Goal: Entertainment & Leisure: Browse casually

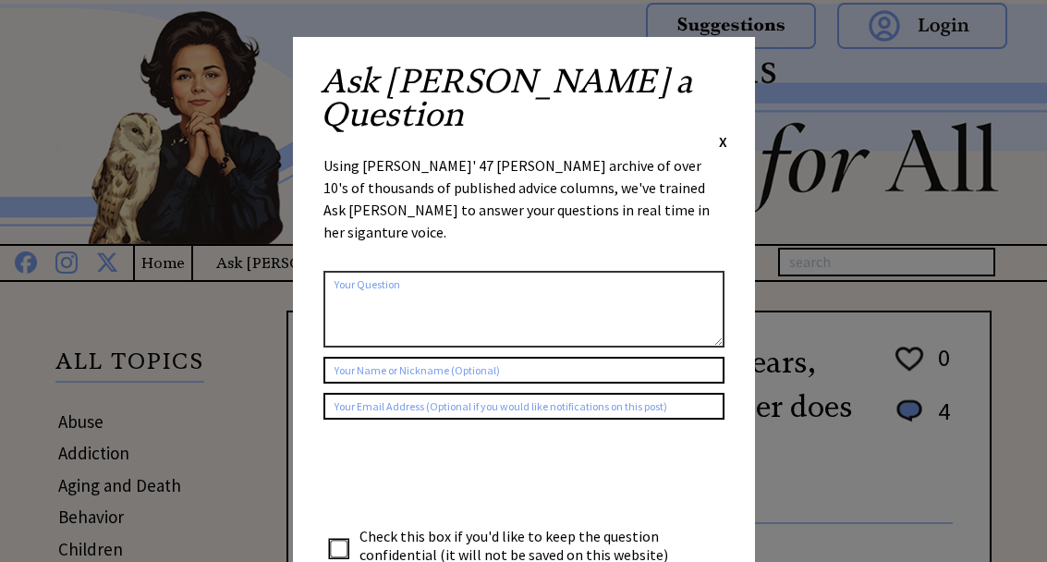
click at [725, 132] on span "X" at bounding box center [723, 141] width 8 height 18
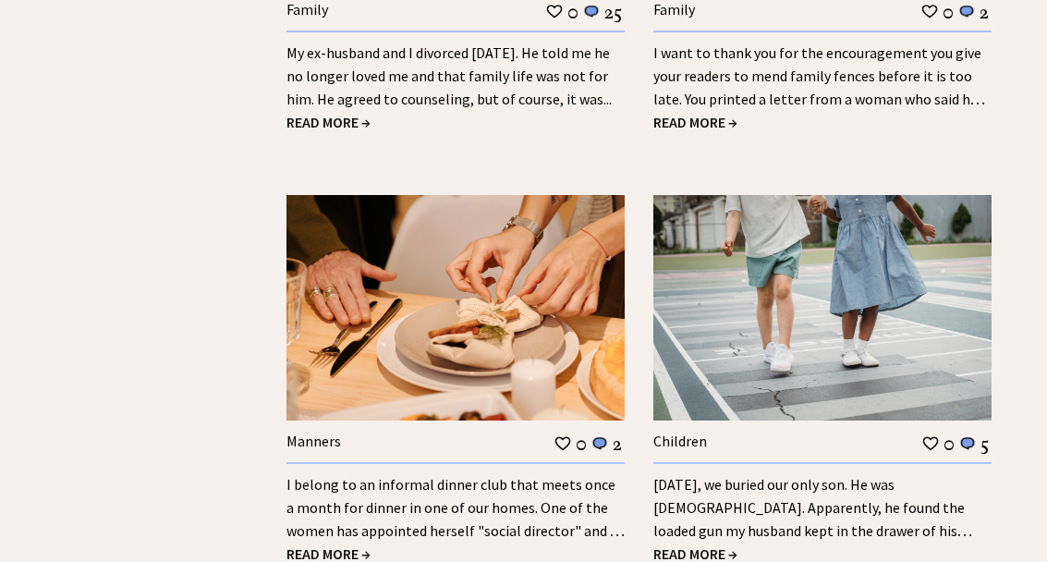
scroll to position [2505, 0]
click at [335, 544] on span "READ MORE →" at bounding box center [328, 553] width 84 height 18
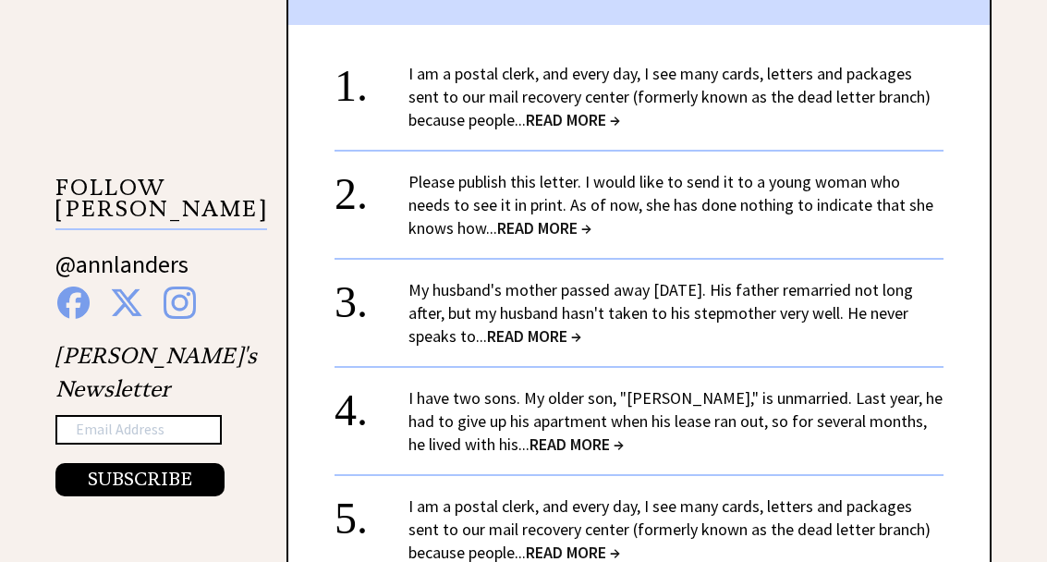
scroll to position [1652, 0]
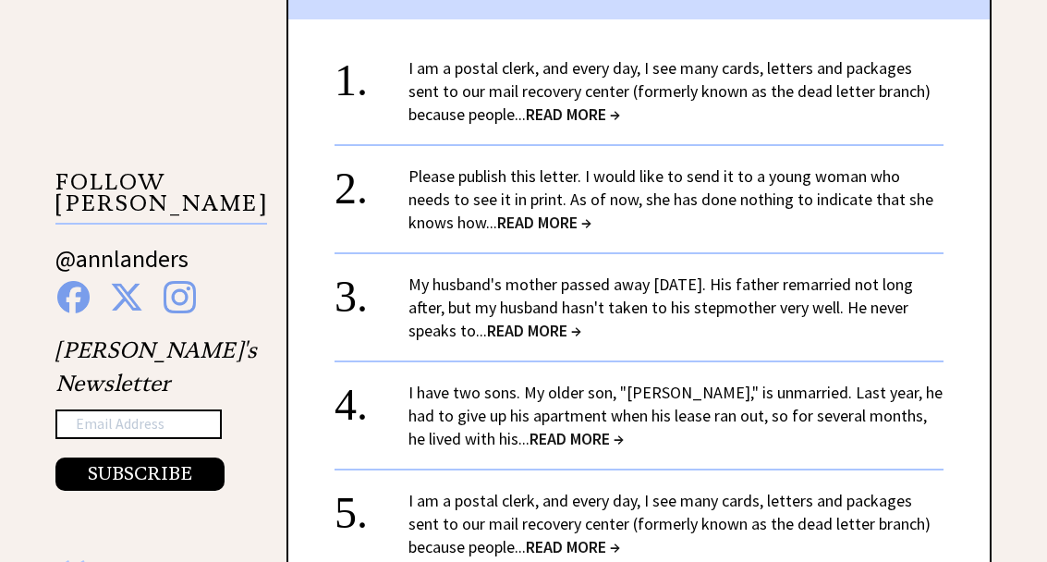
click at [538, 429] on span "READ MORE →" at bounding box center [577, 439] width 94 height 21
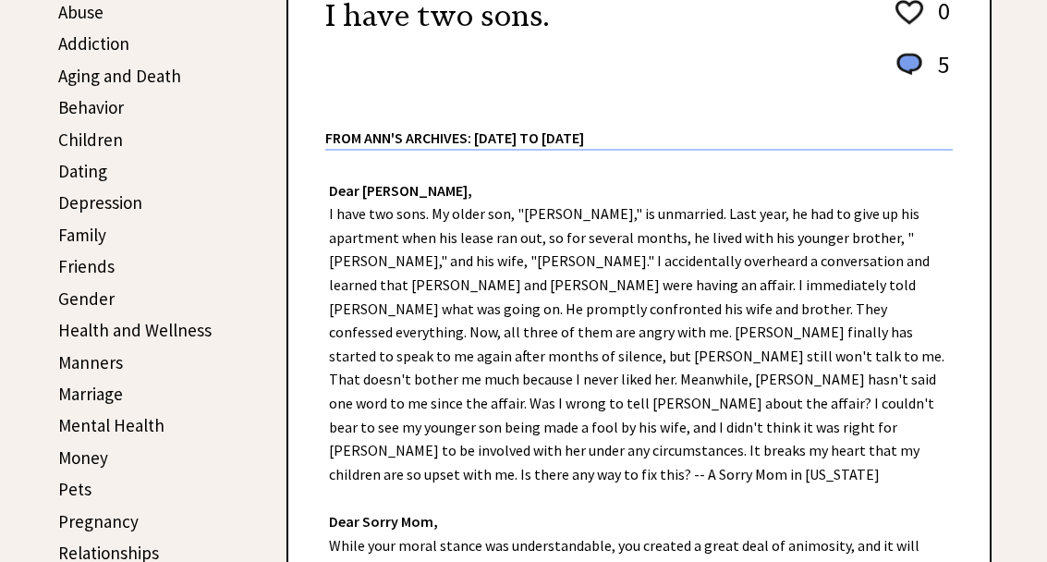
scroll to position [408, 0]
click at [97, 231] on link "Family" at bounding box center [82, 236] width 48 height 22
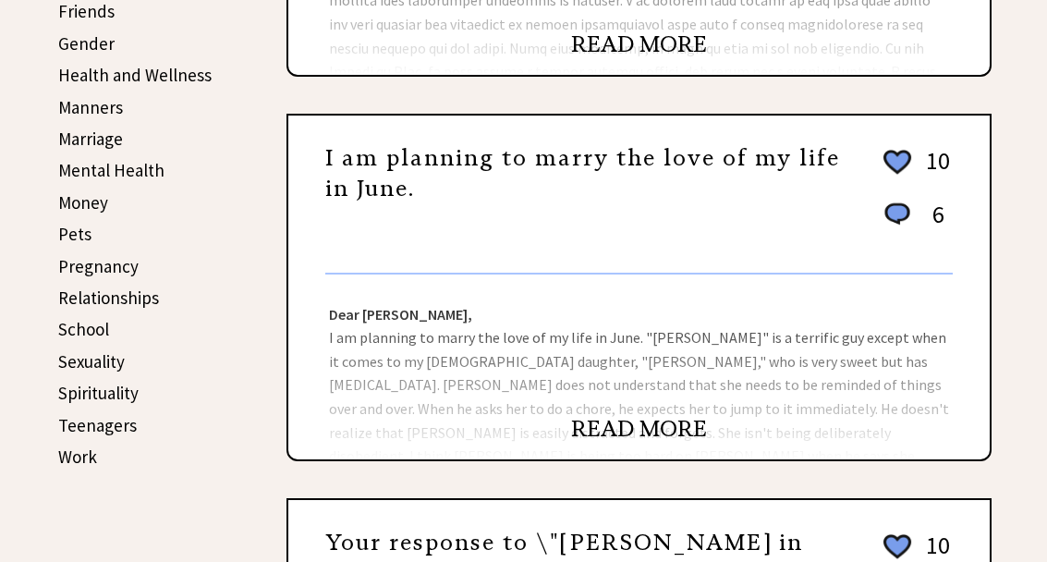
scroll to position [692, 0]
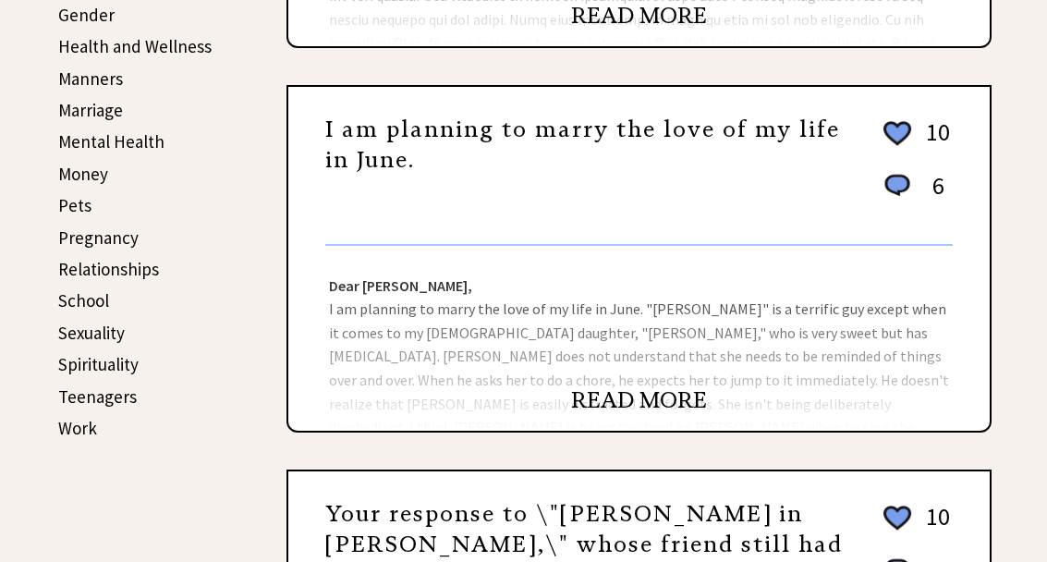
click at [653, 402] on link "READ MORE" at bounding box center [639, 401] width 136 height 28
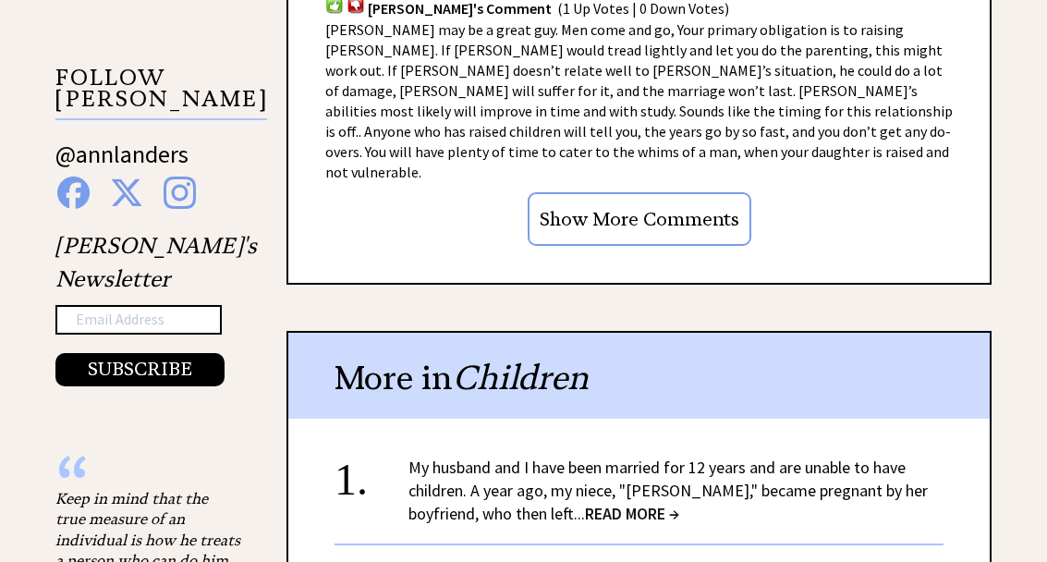
scroll to position [1898, 0]
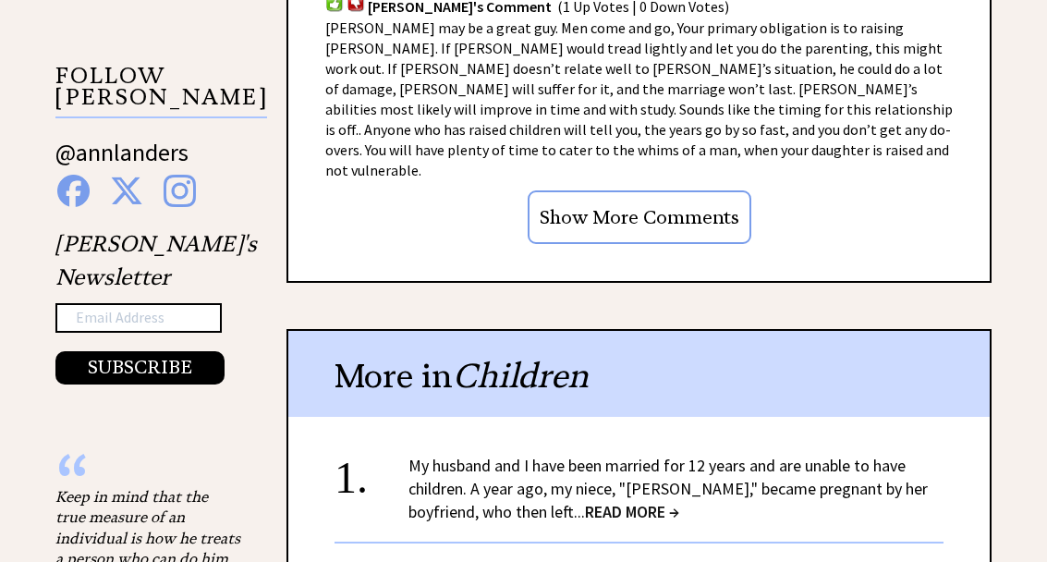
click at [554, 455] on link "My husband and I have been married for 12 years and are unable to have children…" at bounding box center [667, 488] width 519 height 67
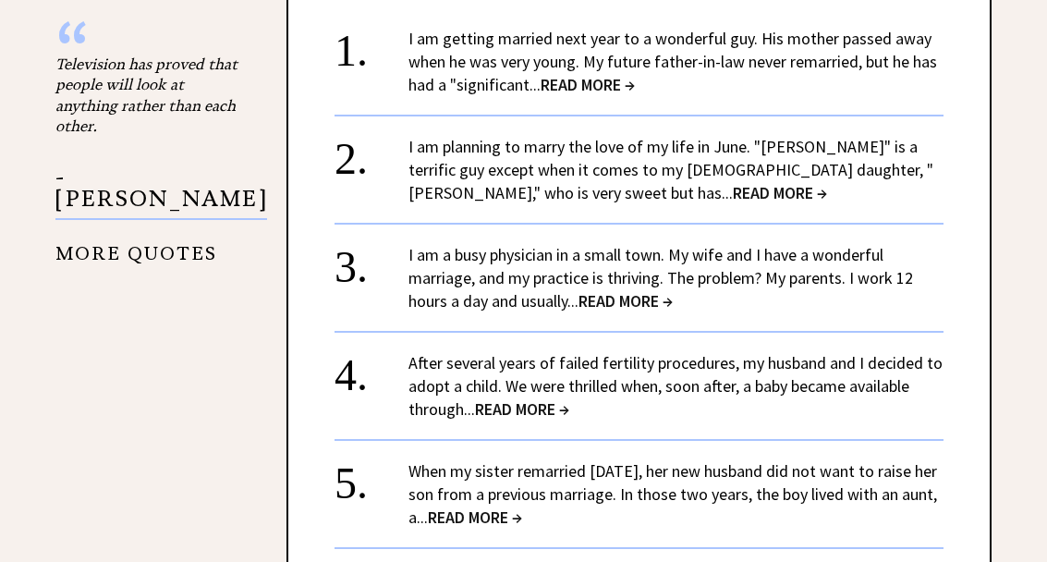
scroll to position [2192, 0]
click at [544, 404] on span "READ MORE →" at bounding box center [522, 408] width 94 height 21
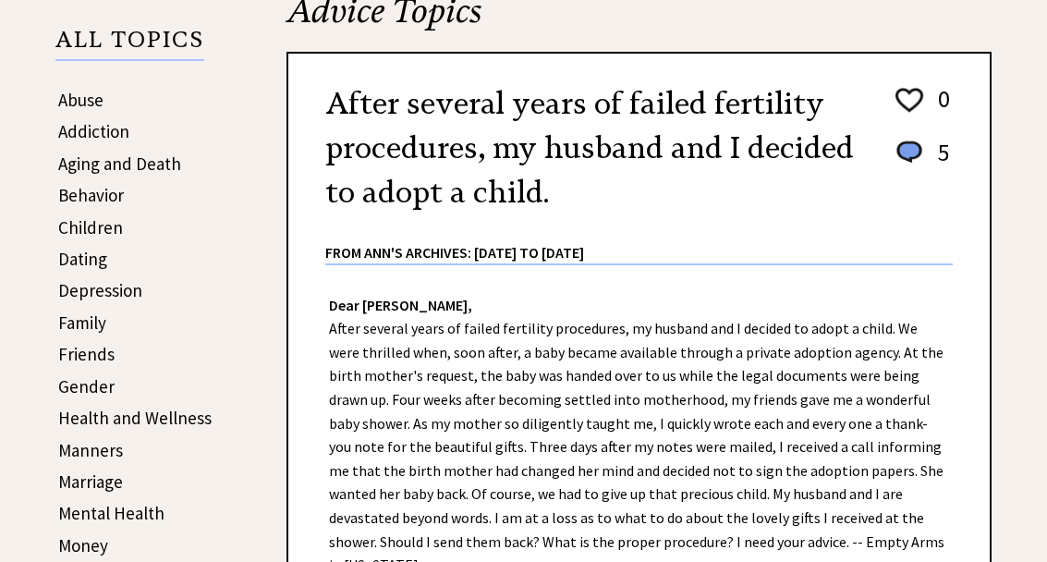
scroll to position [321, 0]
click at [86, 351] on link "Friends" at bounding box center [86, 355] width 56 height 22
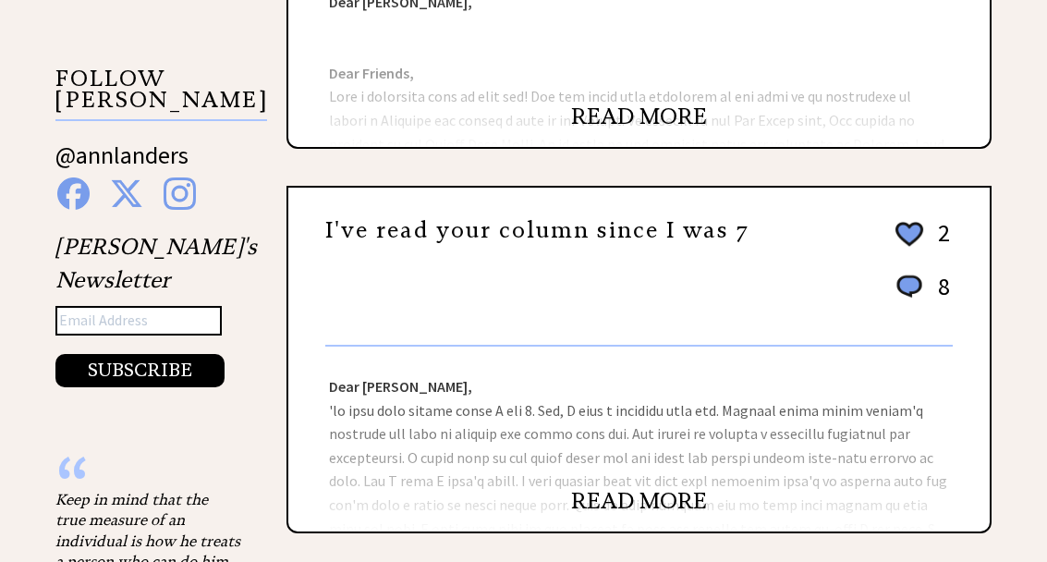
scroll to position [1898, 0]
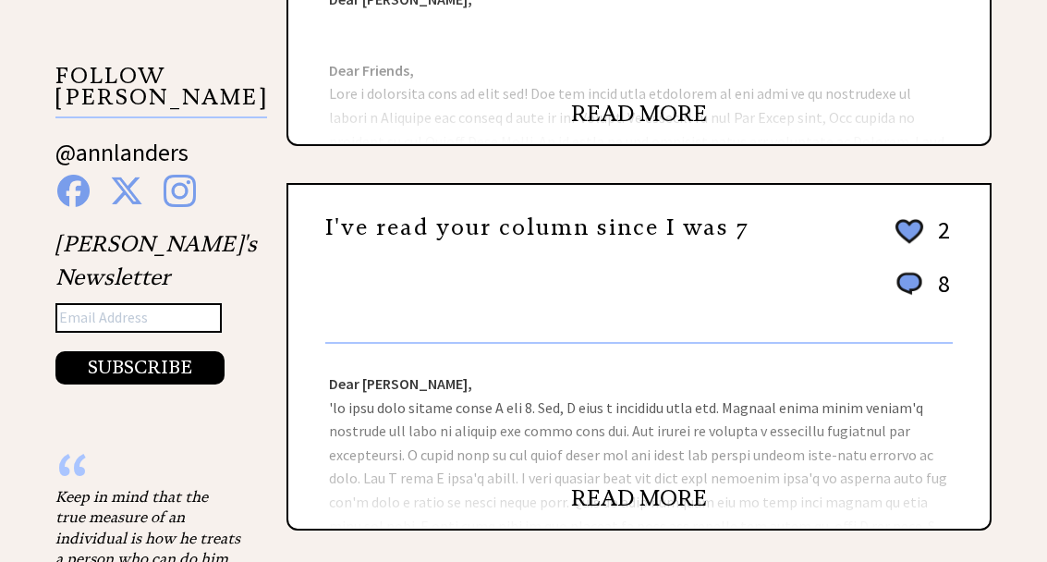
click at [659, 497] on link "READ MORE" at bounding box center [639, 498] width 136 height 28
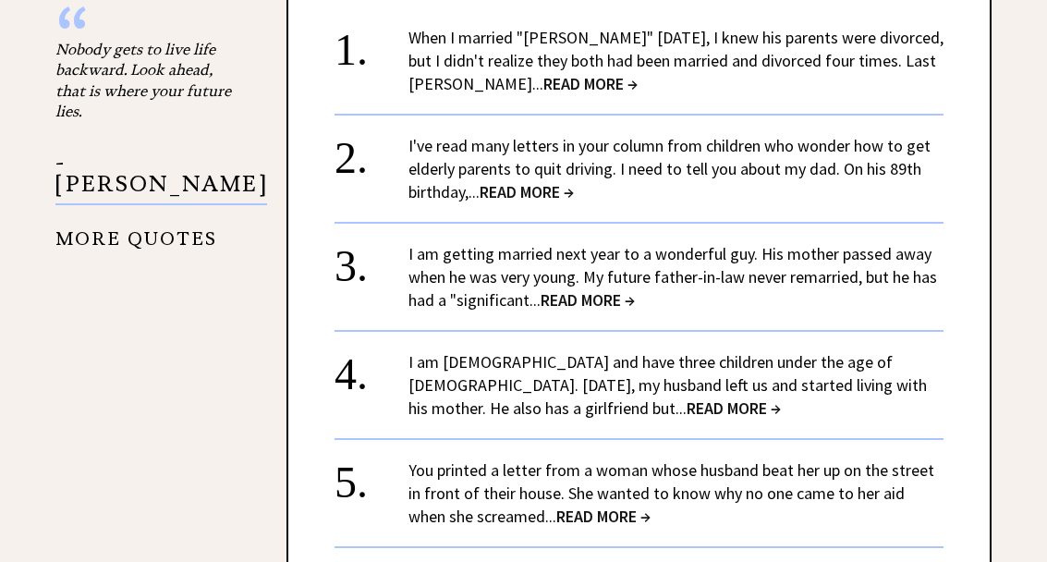
scroll to position [2343, 0]
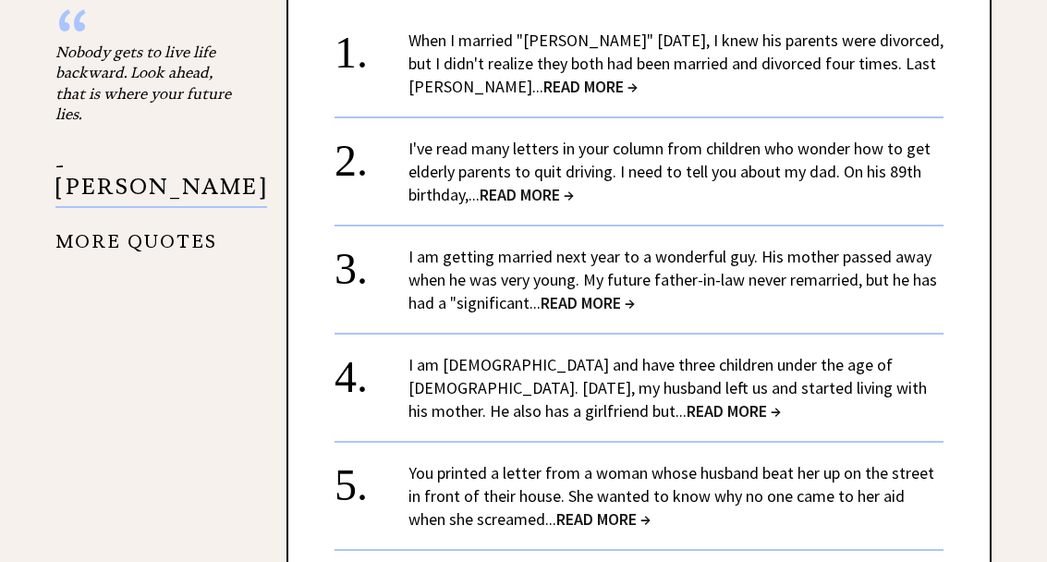
click at [687, 400] on span "READ MORE →" at bounding box center [734, 410] width 94 height 21
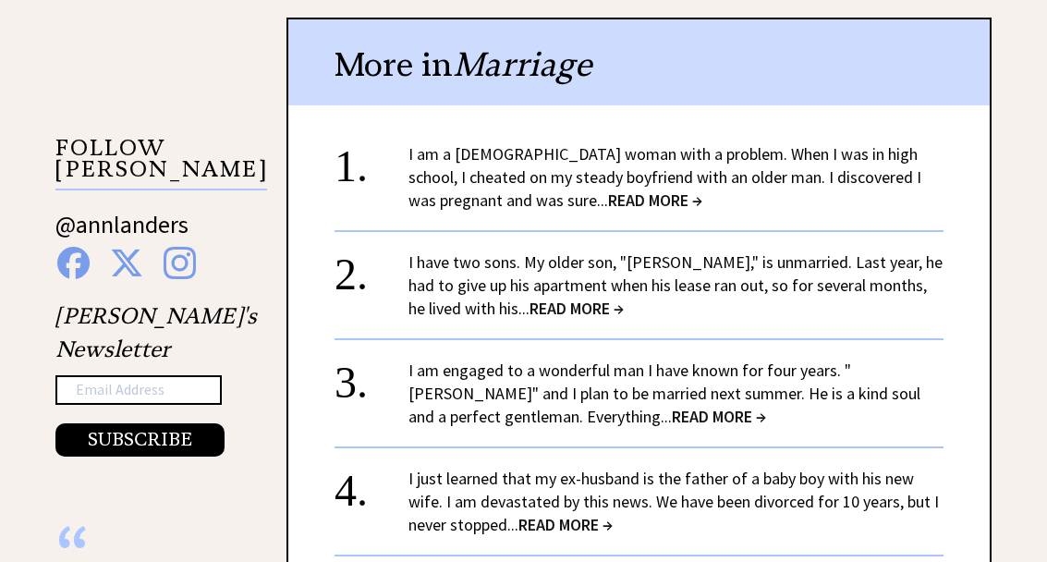
scroll to position [1688, 0]
click at [634, 189] on span "READ MORE →" at bounding box center [655, 199] width 94 height 21
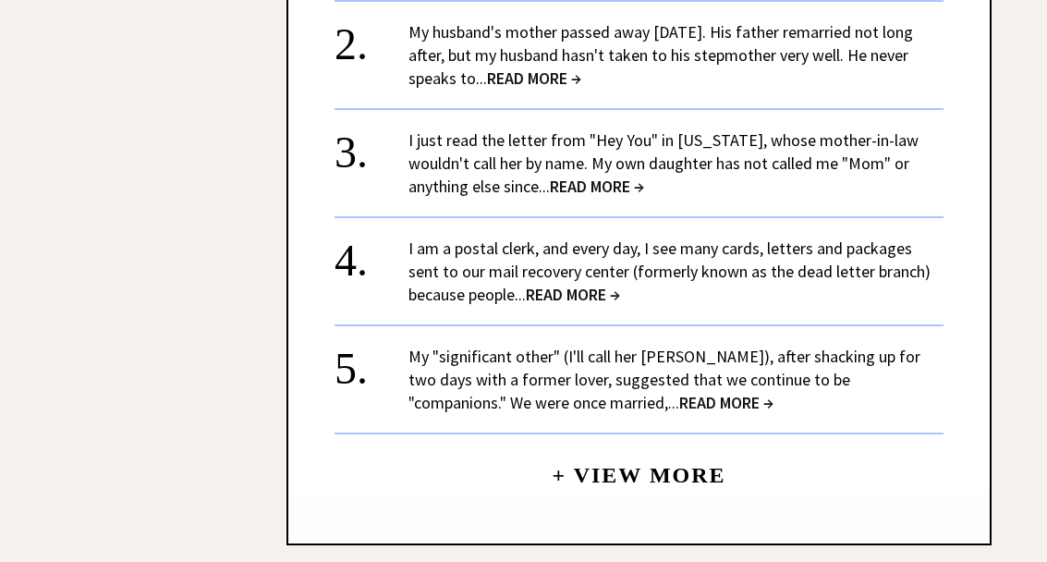
scroll to position [2574, 0]
click at [656, 448] on link "+ View More" at bounding box center [639, 468] width 174 height 40
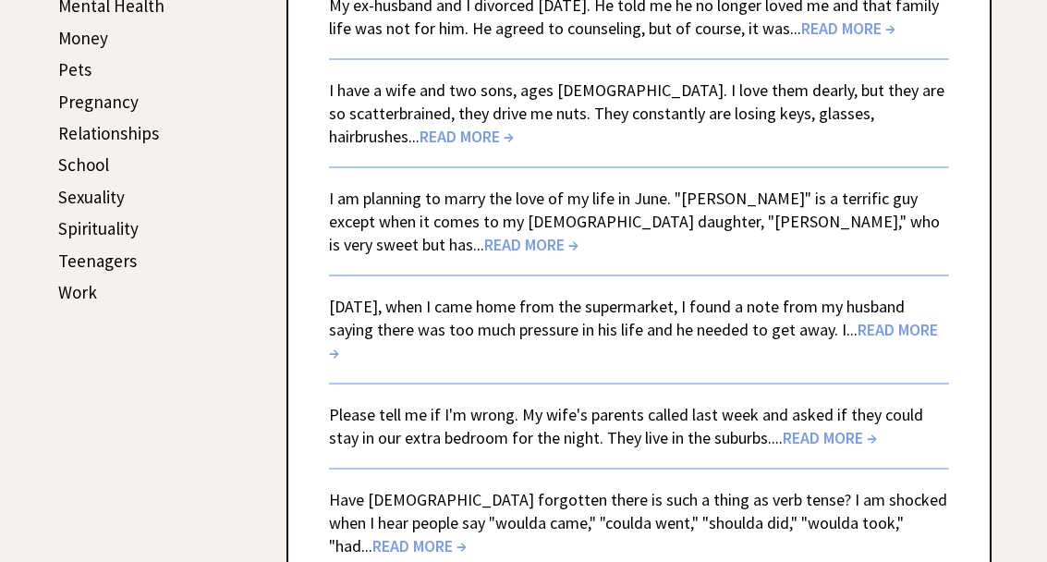
scroll to position [829, 0]
click at [382, 319] on span "READ MORE →" at bounding box center [633, 341] width 609 height 44
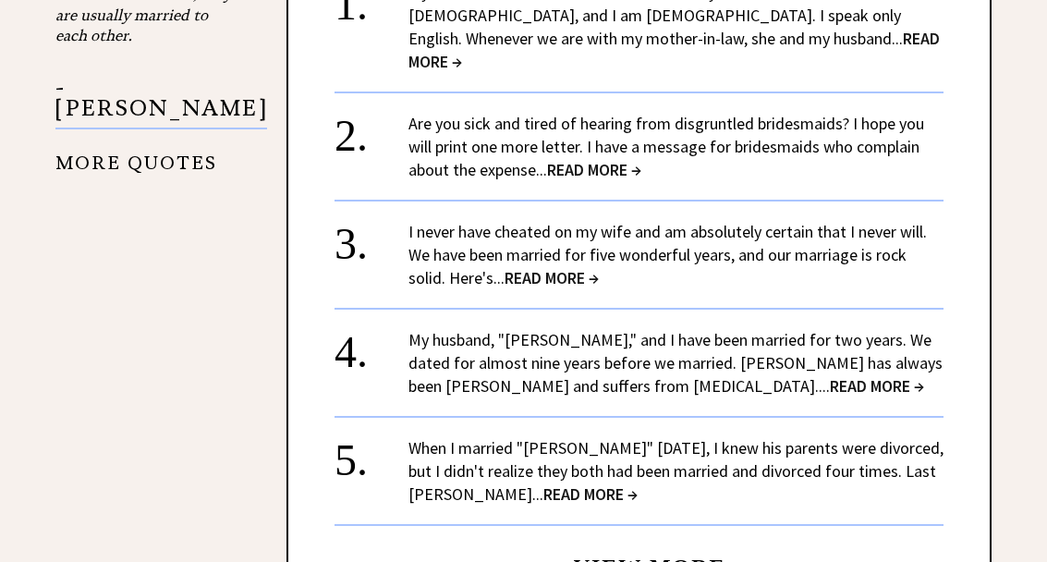
scroll to position [2346, 0]
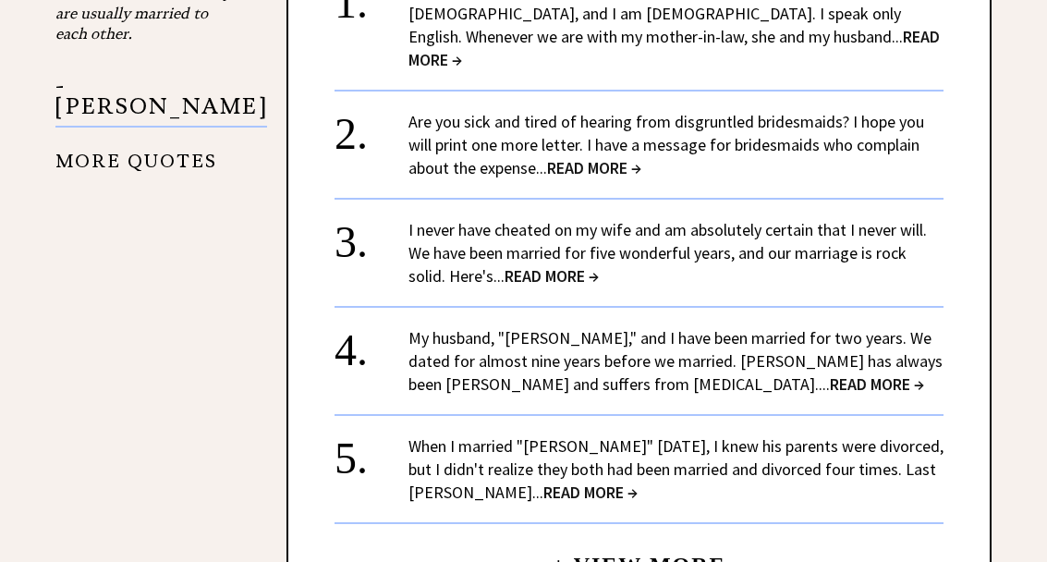
click at [611, 338] on link "My husband, "[PERSON_NAME]," and I have been married for two years. We dated fo…" at bounding box center [675, 361] width 534 height 67
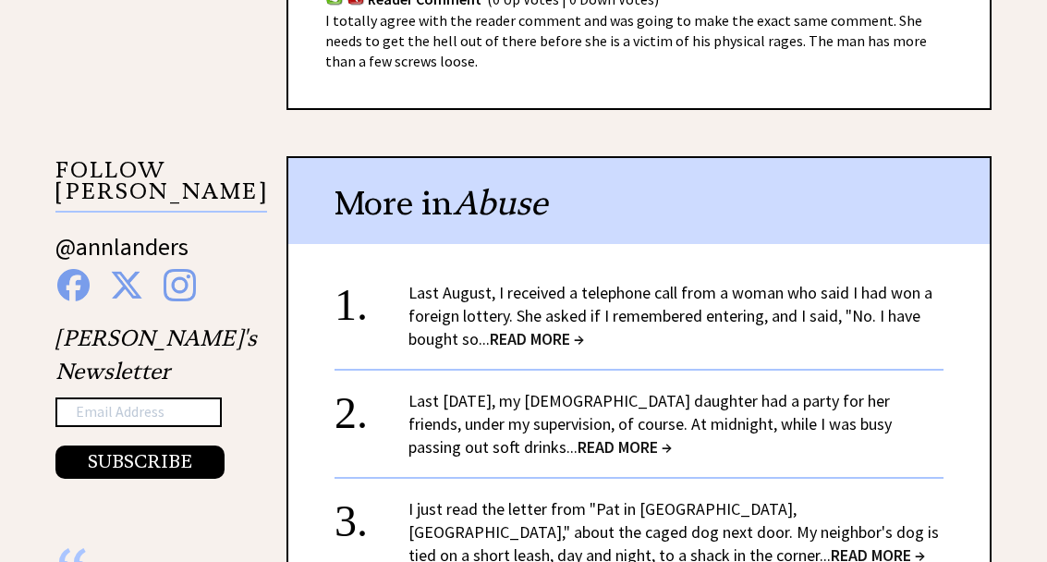
scroll to position [1665, 0]
click at [836, 294] on link "Last August, I received a telephone call from a woman who said I had won a fore…" at bounding box center [670, 315] width 524 height 67
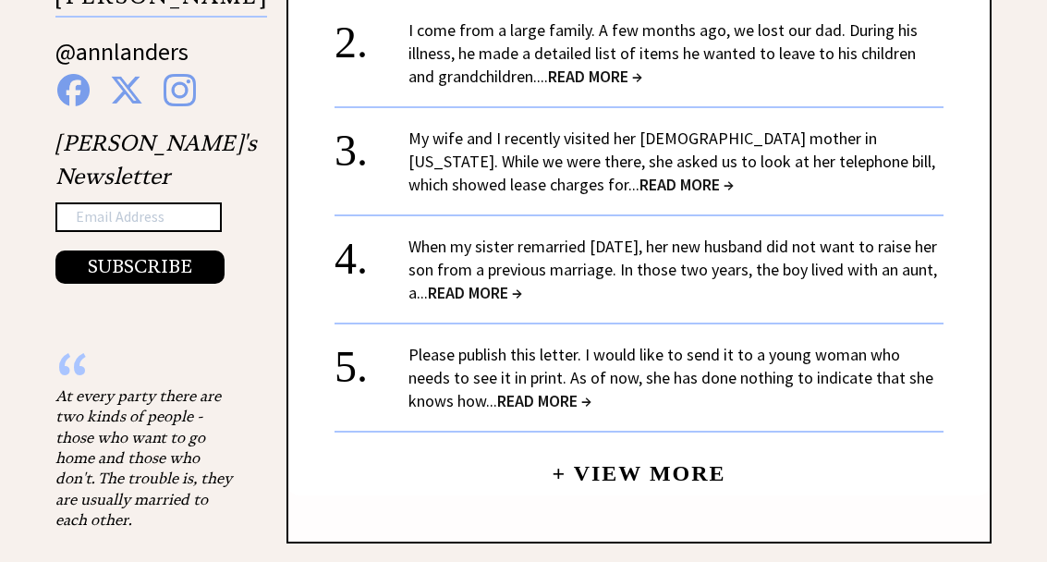
scroll to position [1860, 0]
click at [886, 128] on link "My wife and I recently visited her [DEMOGRAPHIC_DATA] mother in [US_STATE]. Whi…" at bounding box center [671, 161] width 527 height 67
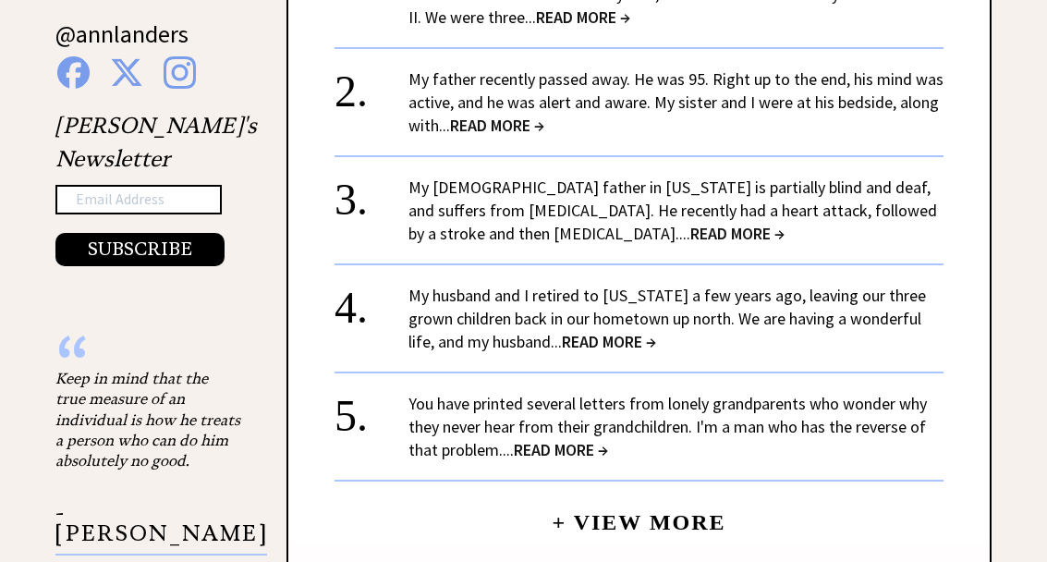
scroll to position [1877, 0]
click at [795, 296] on link "My husband and I retired to Florida a few years ago, leaving our three grown ch…" at bounding box center [667, 319] width 518 height 67
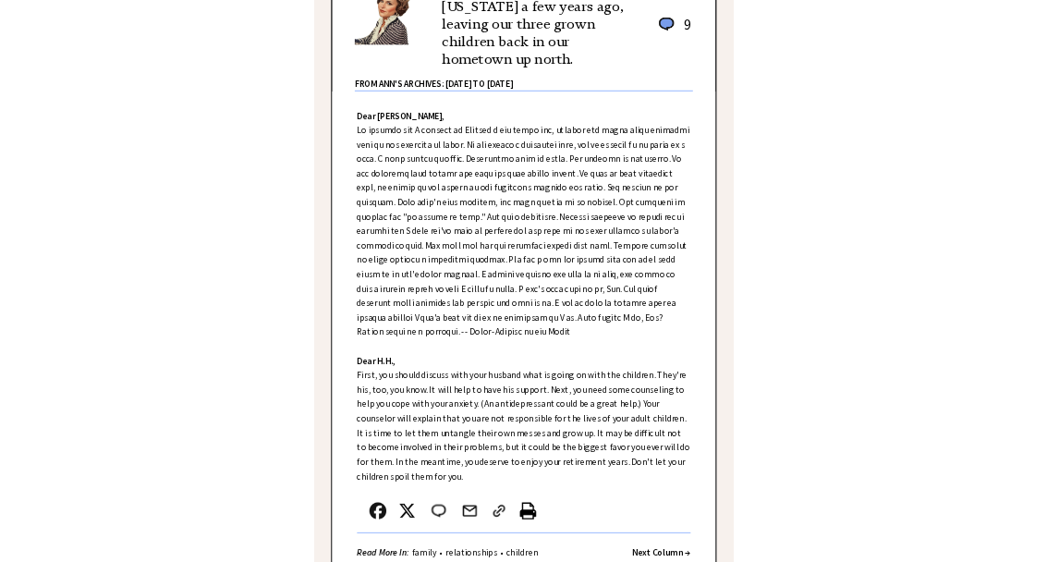
scroll to position [649, 0]
